Goal: Find specific page/section: Find specific page/section

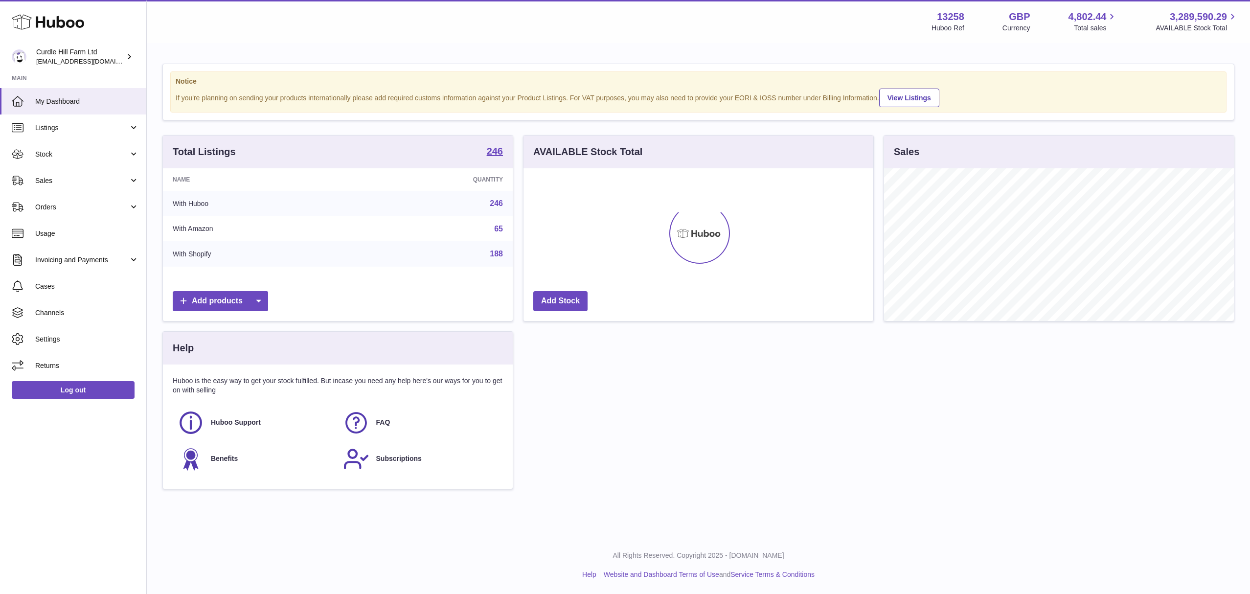
scroll to position [153, 350]
click at [74, 126] on span "Listings" at bounding box center [81, 127] width 93 height 9
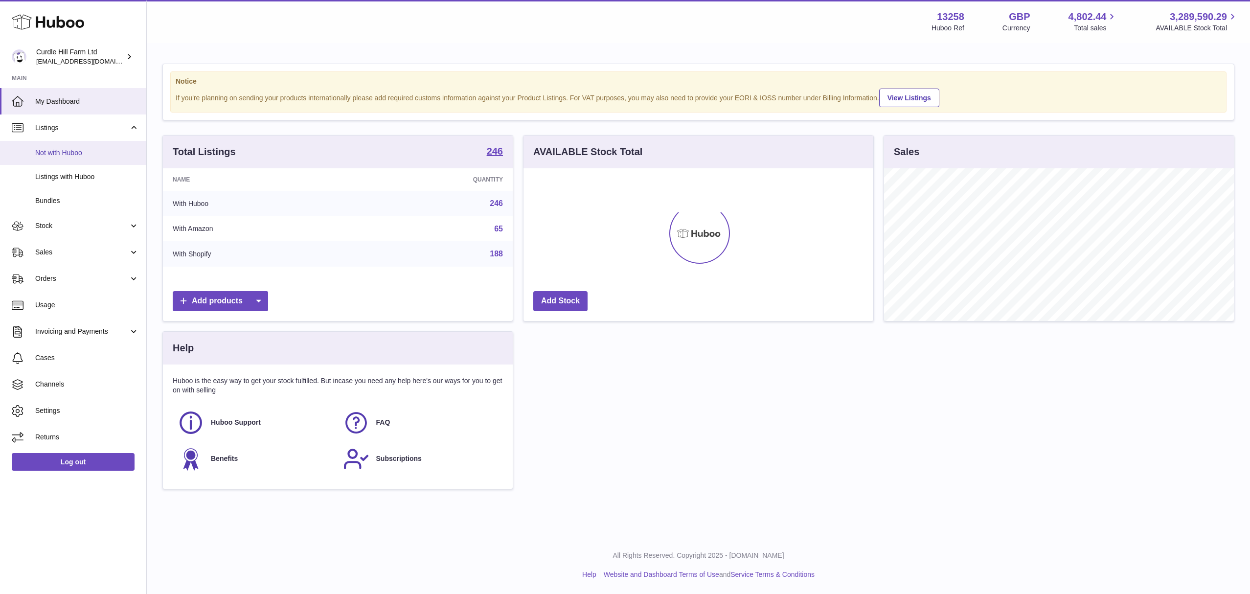
click at [76, 159] on link "Not with Huboo" at bounding box center [73, 153] width 146 height 24
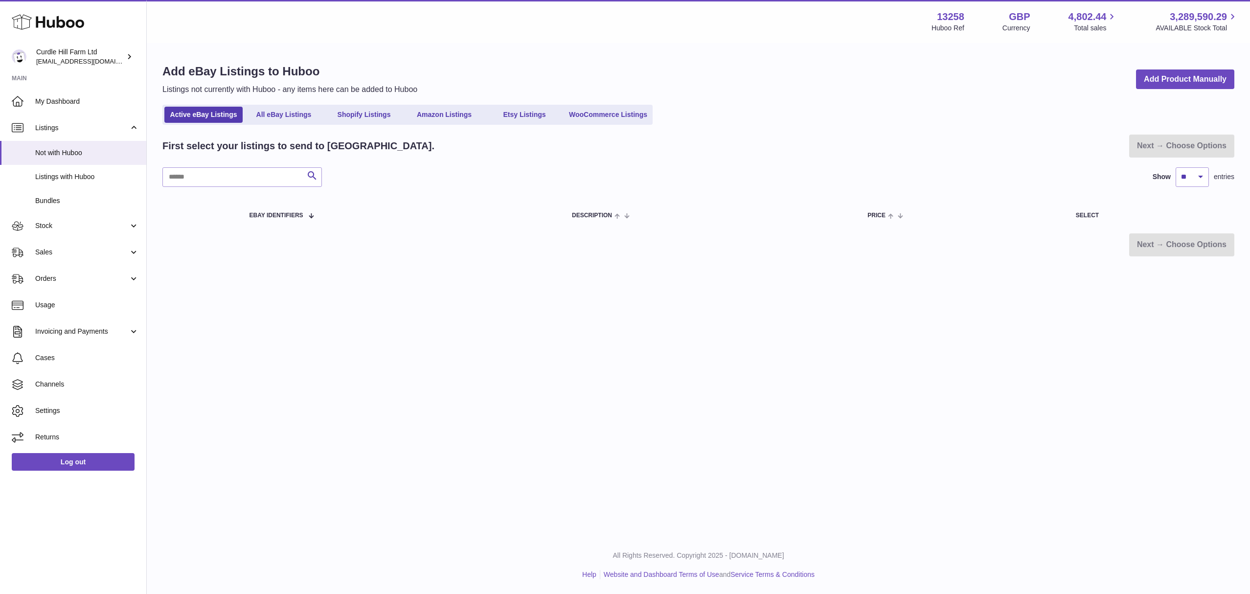
click at [359, 124] on ul "Active eBay Listings All eBay Listings Shopify Listings Amazon Listings Etsy Li…" at bounding box center [407, 115] width 490 height 20
click at [361, 110] on link "Shopify Listings" at bounding box center [364, 115] width 78 height 16
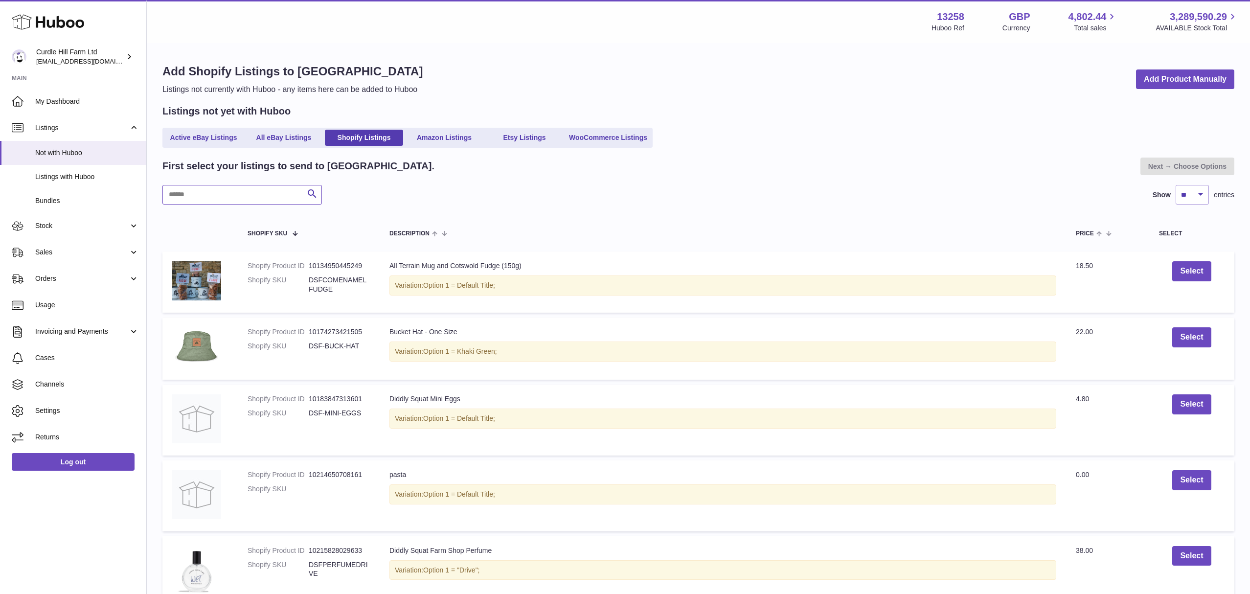
click at [263, 196] on input "text" at bounding box center [241, 195] width 159 height 20
type input "****"
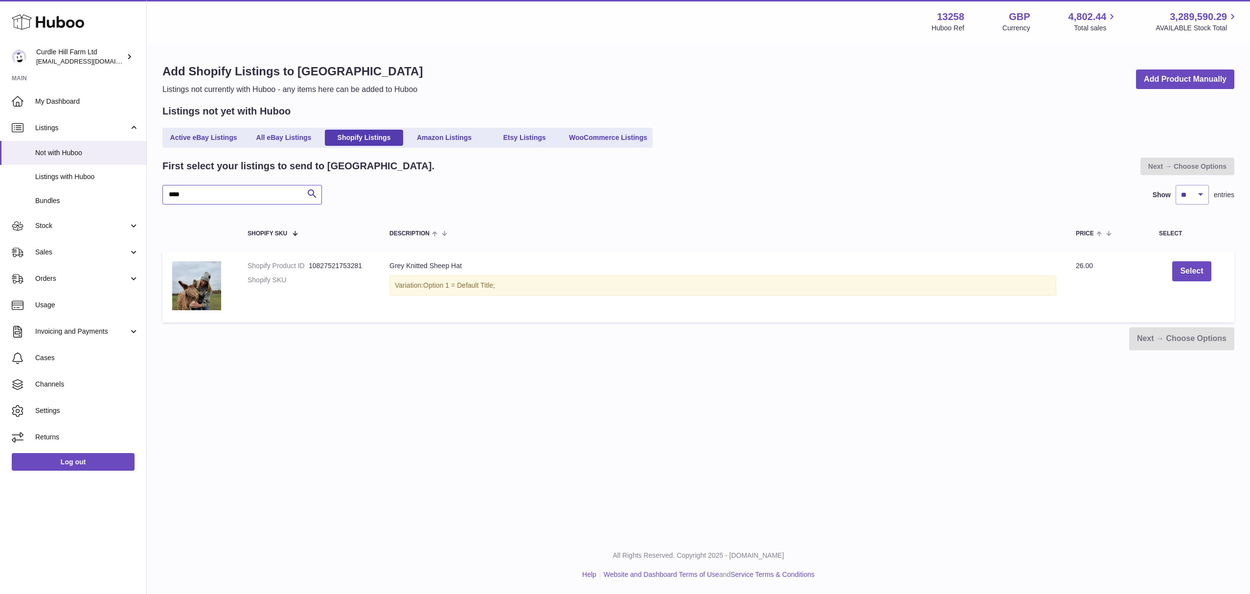
click at [204, 191] on input "****" at bounding box center [241, 195] width 159 height 20
click at [205, 193] on input "****" at bounding box center [241, 195] width 159 height 20
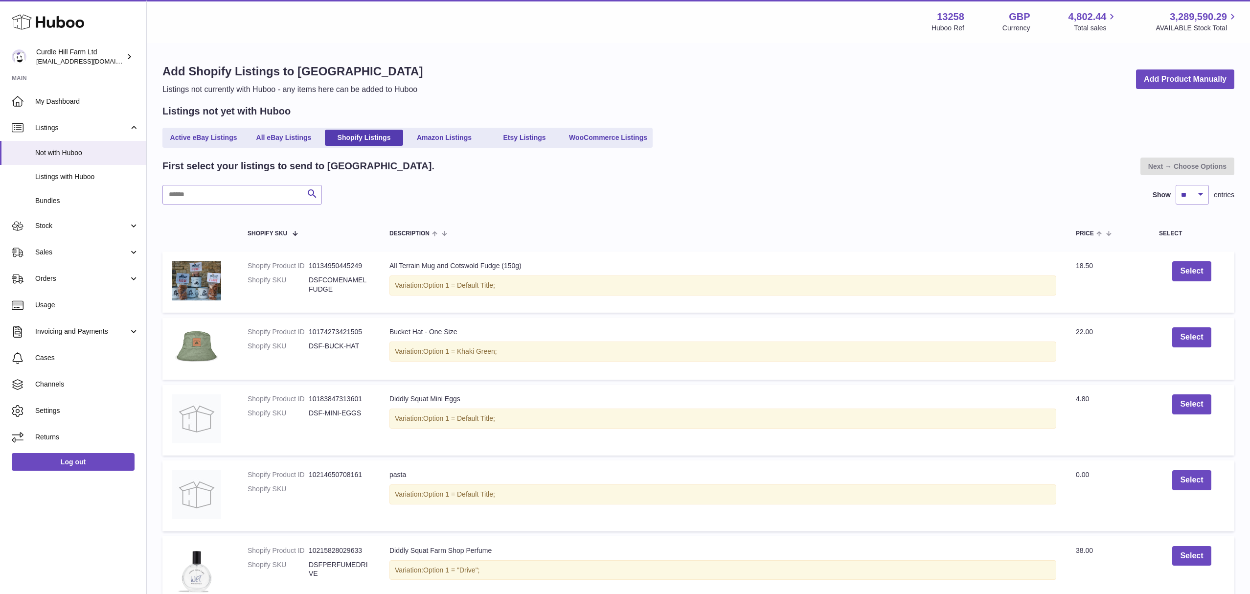
click at [307, 402] on dt "Shopify Product ID" at bounding box center [277, 398] width 61 height 9
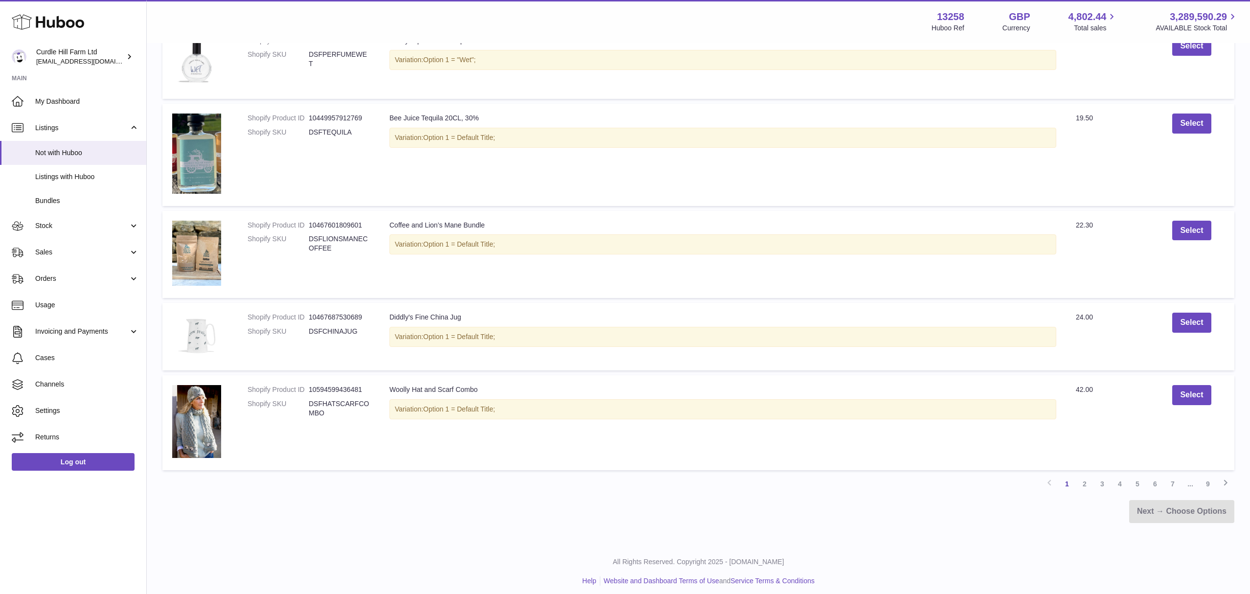
scroll to position [594, 0]
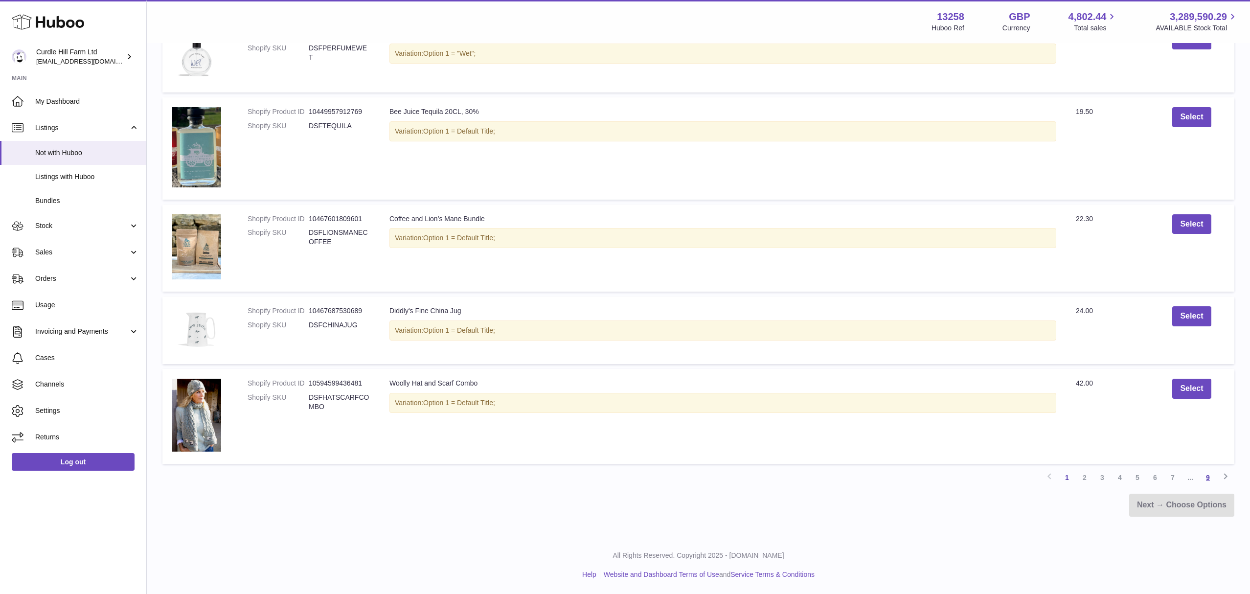
click at [1205, 478] on link "9" at bounding box center [1208, 478] width 18 height 18
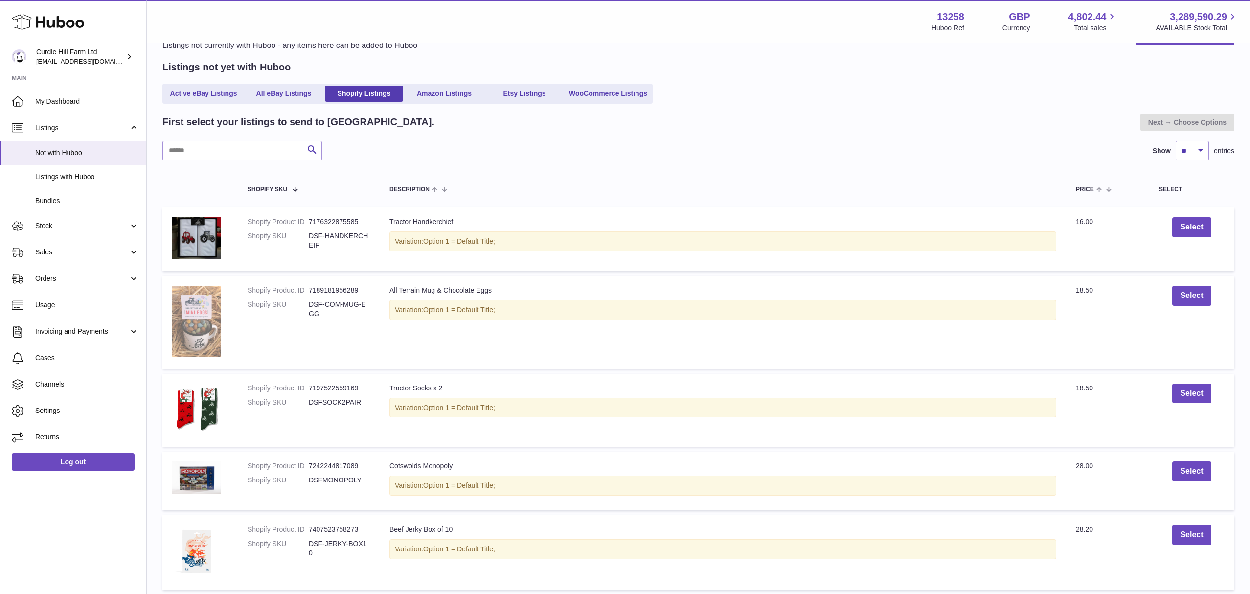
scroll to position [246, 0]
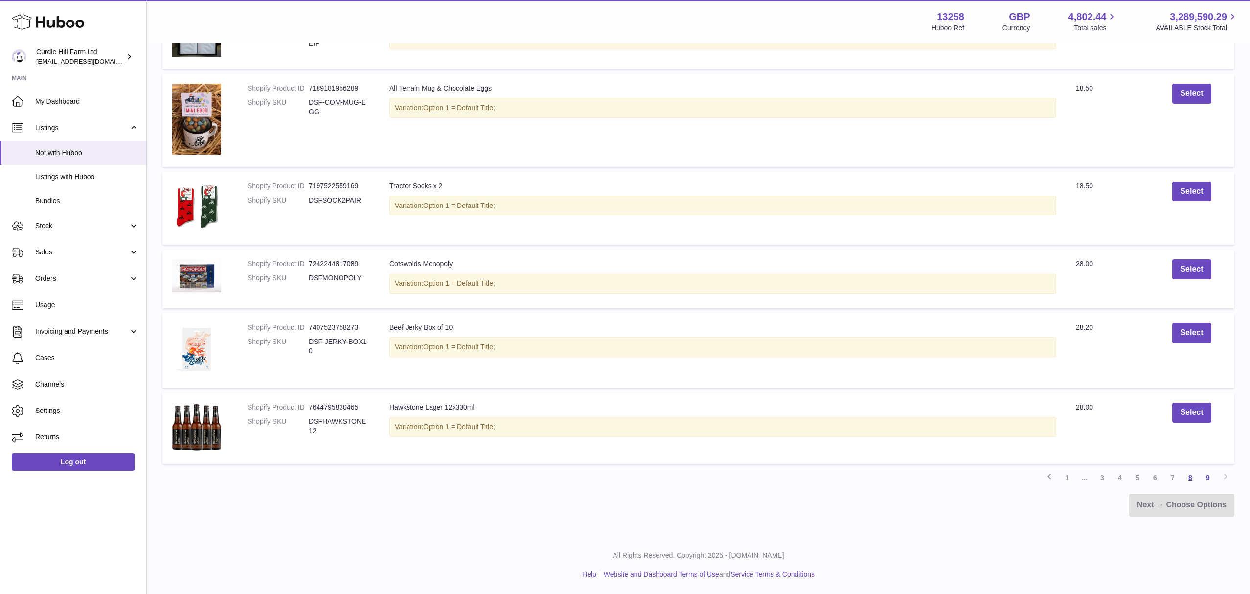
click at [1194, 480] on link "8" at bounding box center [1190, 478] width 18 height 18
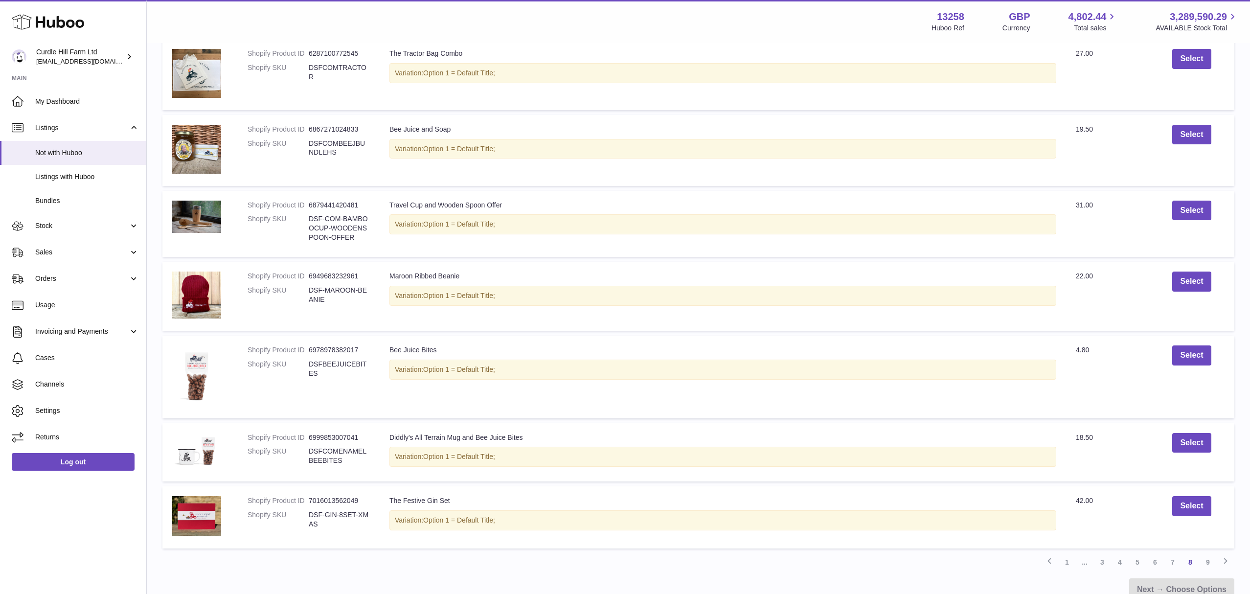
scroll to position [510, 0]
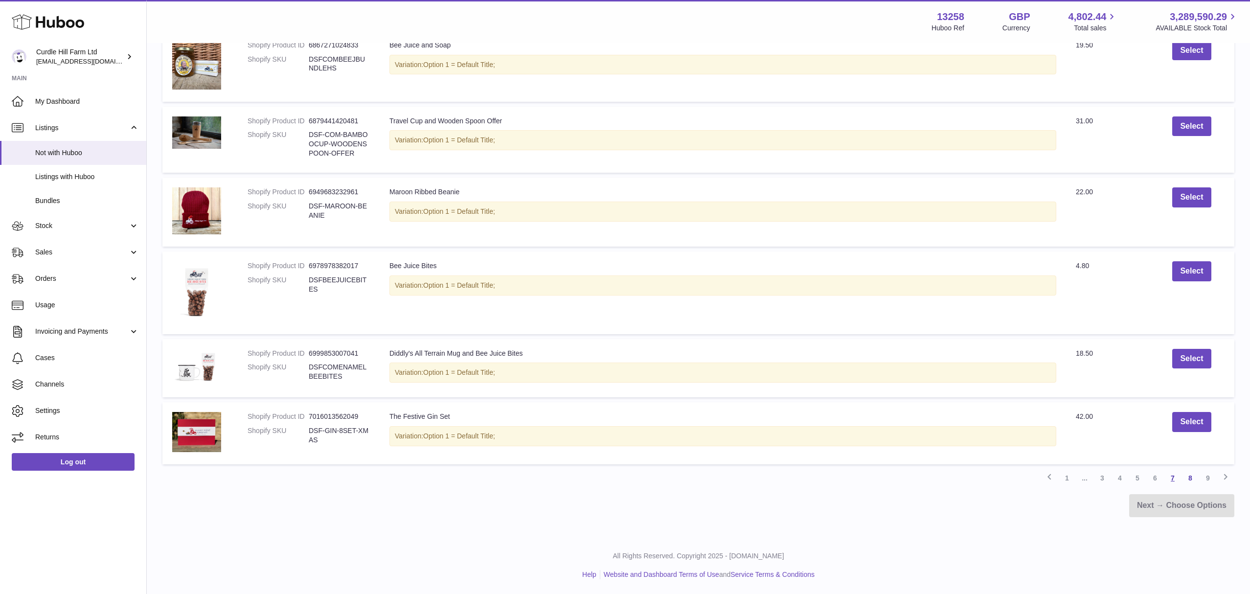
click at [1175, 478] on link "7" at bounding box center [1173, 478] width 18 height 18
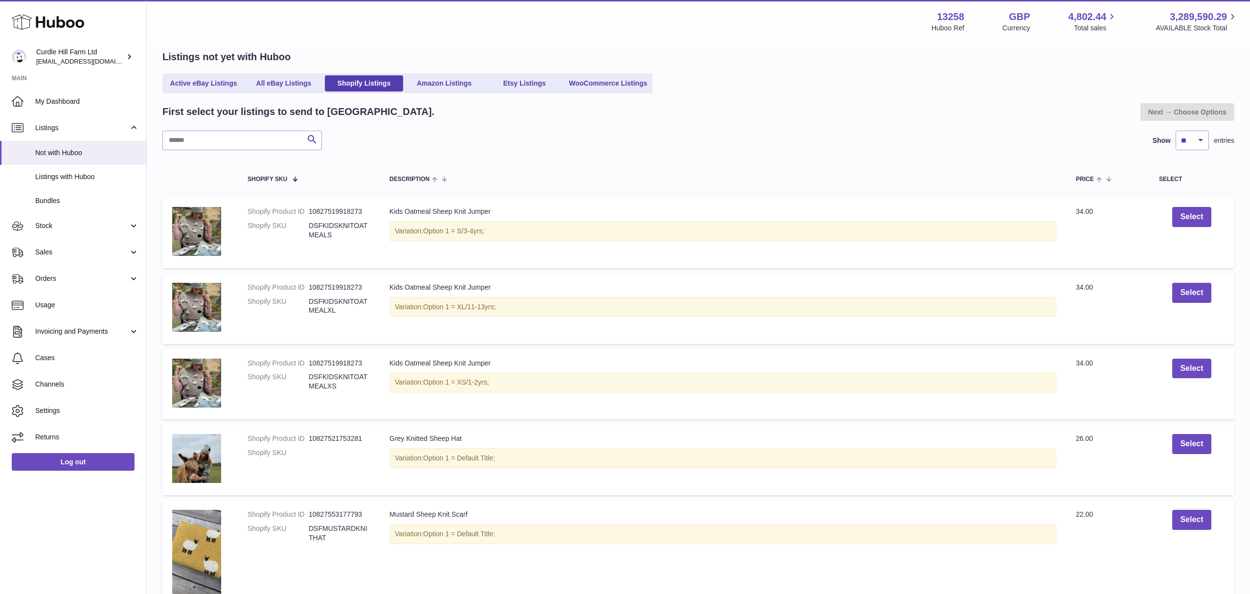
scroll to position [58, 0]
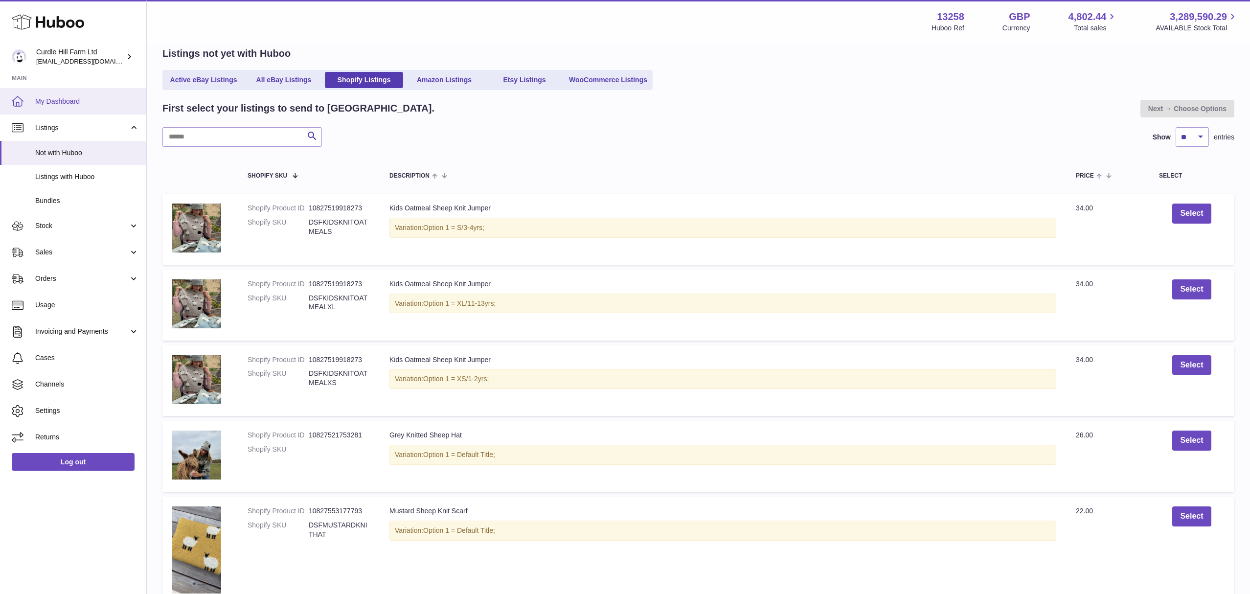
click at [65, 98] on span "My Dashboard" at bounding box center [87, 101] width 104 height 9
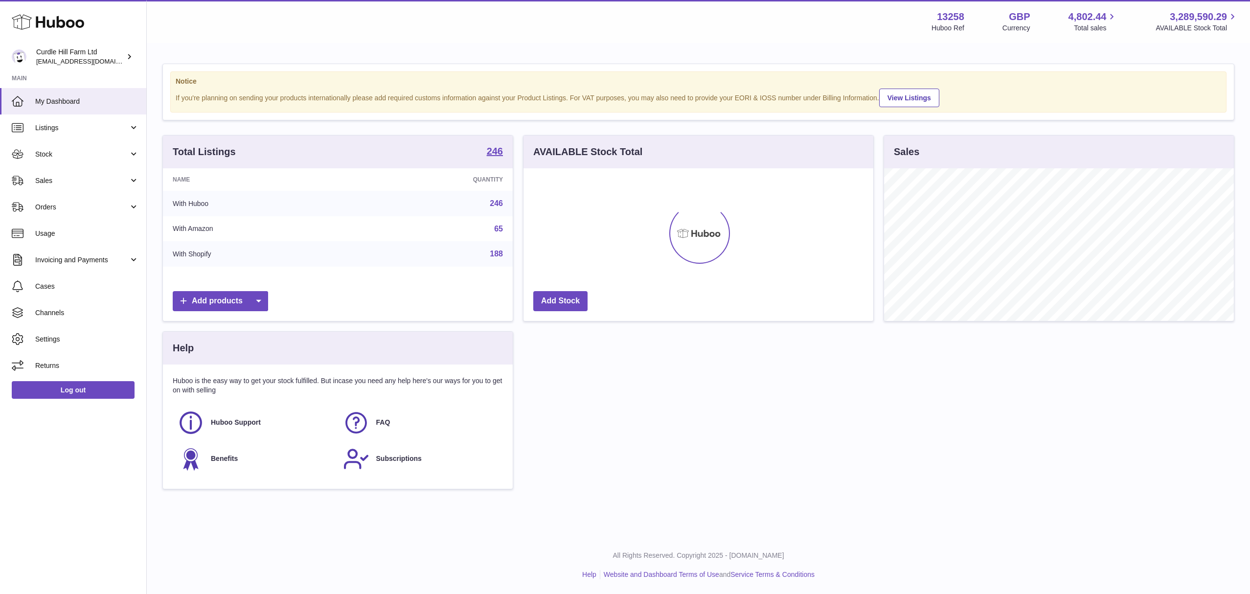
scroll to position [153, 350]
